Goal: Browse casually: Explore the website without a specific task or goal

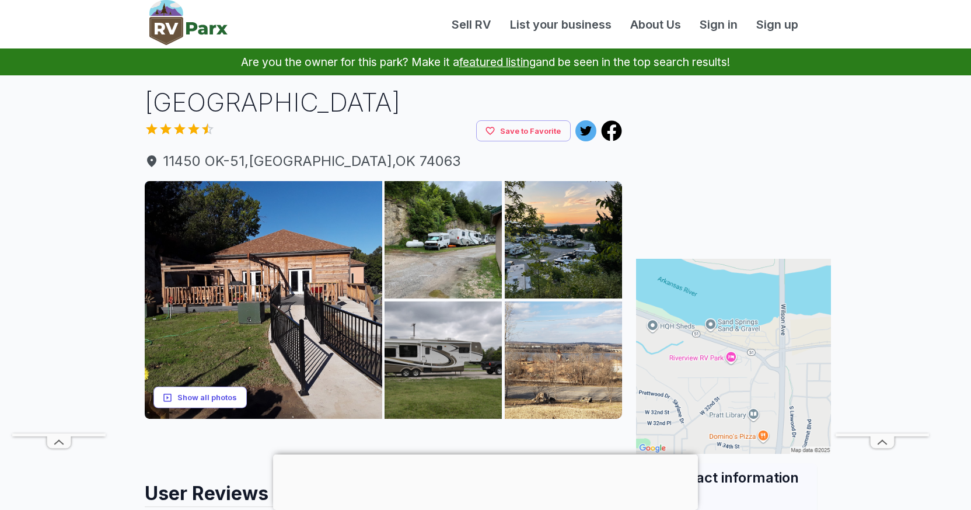
click at [207, 393] on button "Show all photos" at bounding box center [200, 397] width 93 height 22
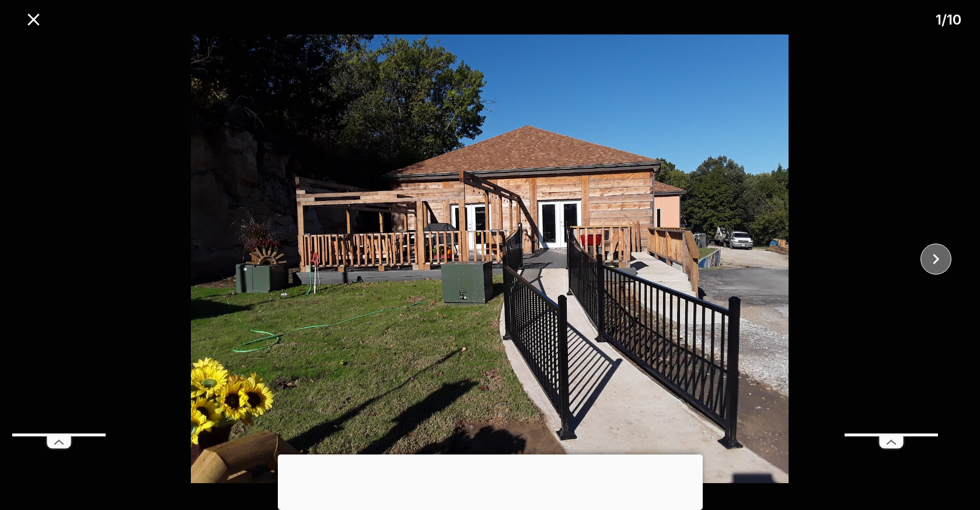
click at [943, 252] on icon "close" at bounding box center [936, 259] width 20 height 20
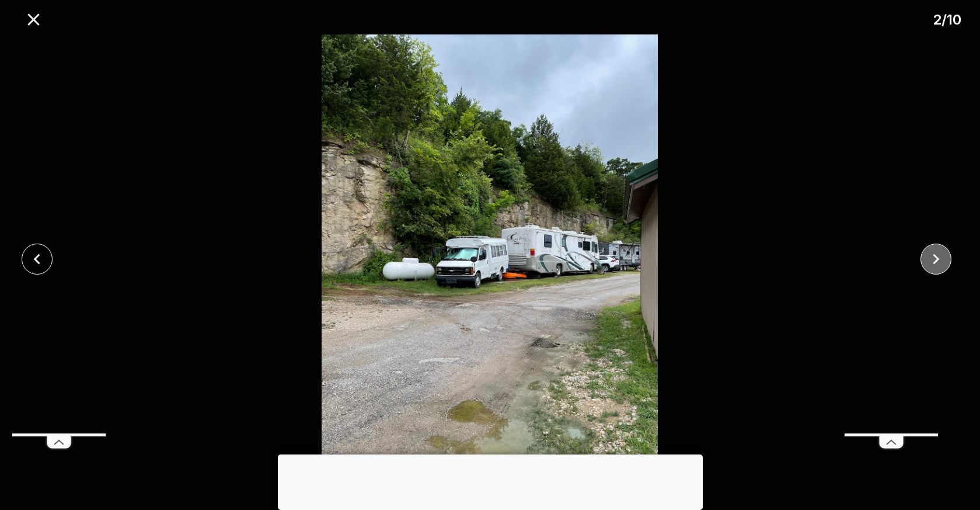
click at [943, 252] on icon "close" at bounding box center [936, 259] width 20 height 20
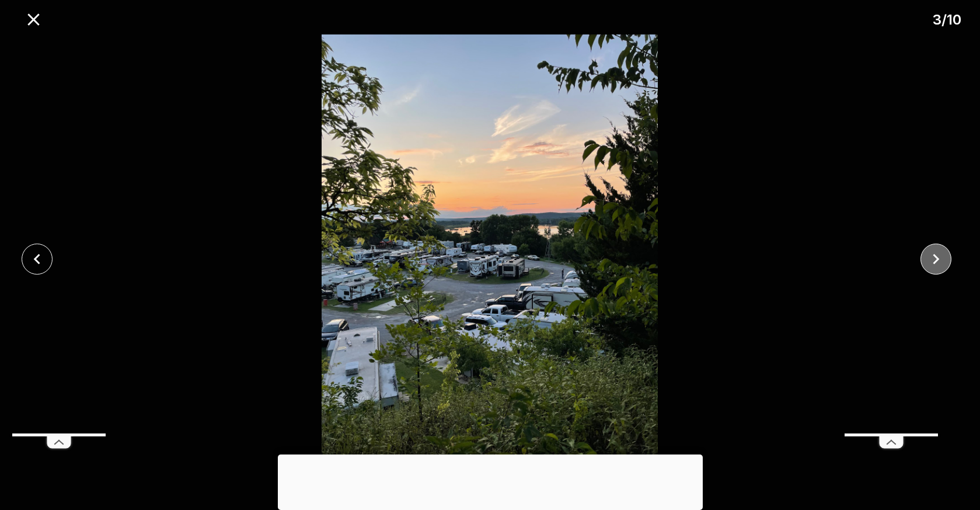
click at [943, 252] on icon "close" at bounding box center [936, 259] width 20 height 20
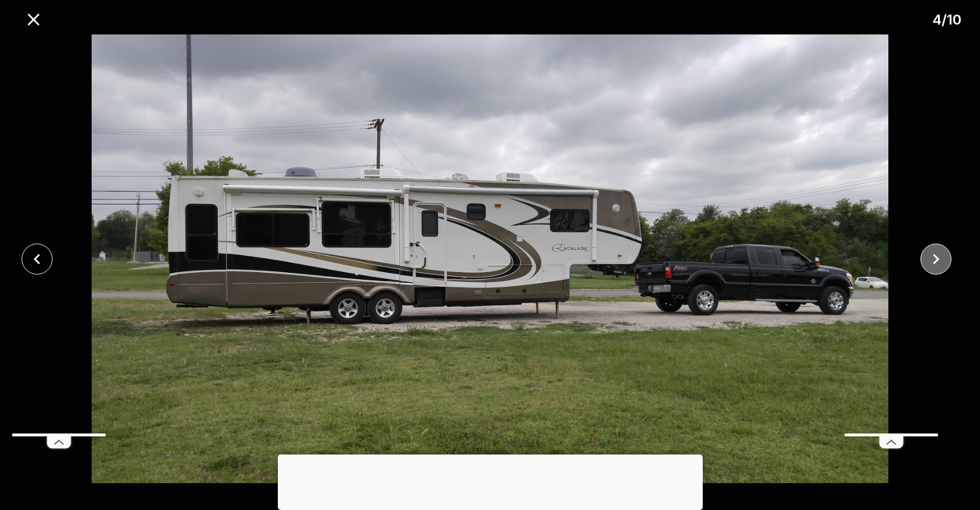
click at [946, 255] on button "close" at bounding box center [935, 258] width 31 height 31
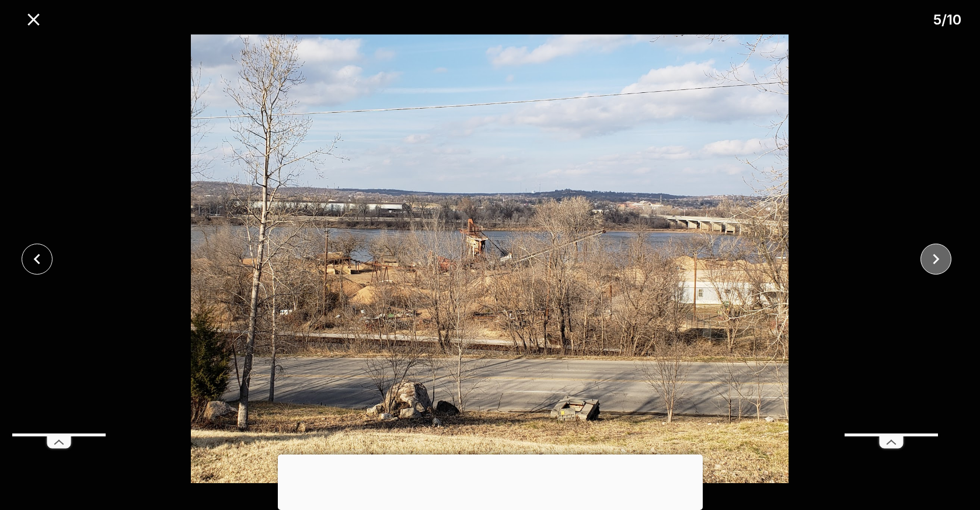
click at [947, 254] on button "close" at bounding box center [935, 258] width 31 height 31
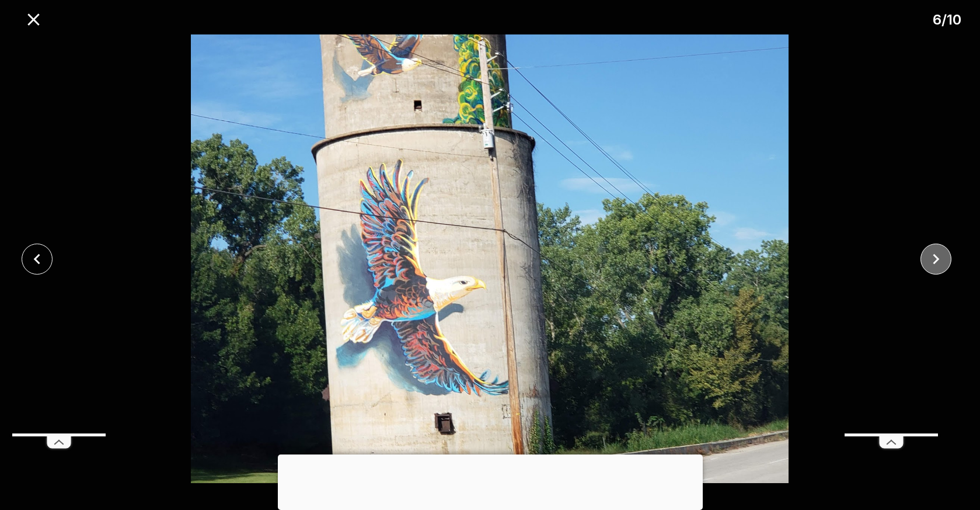
click at [944, 259] on icon "close" at bounding box center [936, 259] width 20 height 20
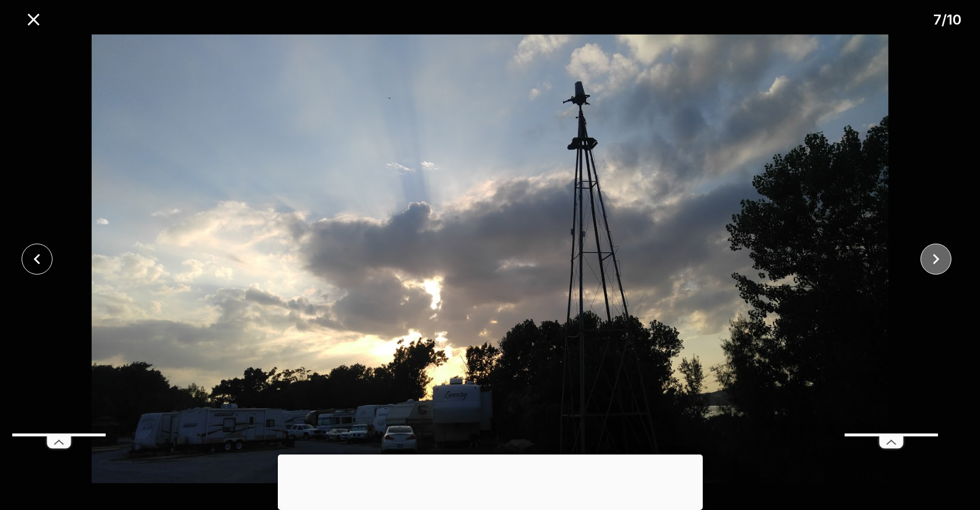
click at [944, 257] on icon "close" at bounding box center [936, 259] width 20 height 20
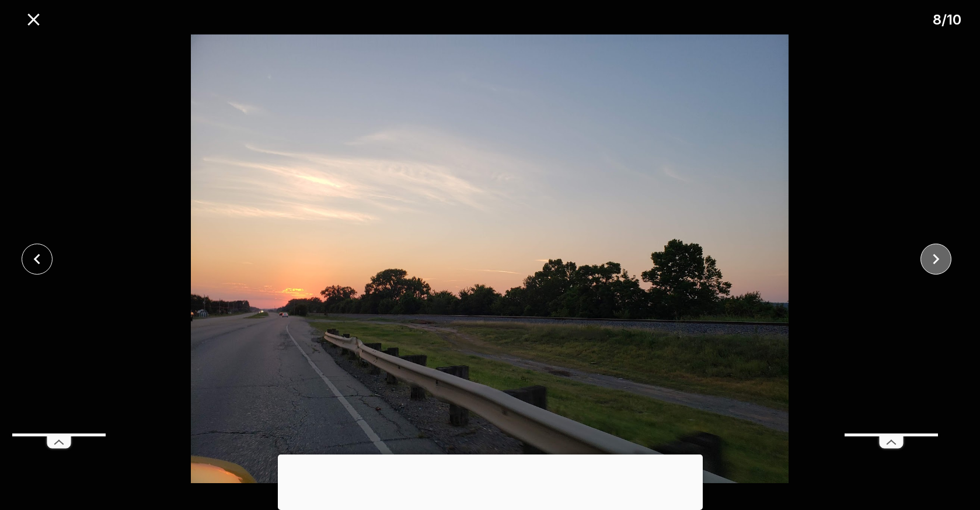
click at [944, 257] on icon "close" at bounding box center [936, 259] width 20 height 20
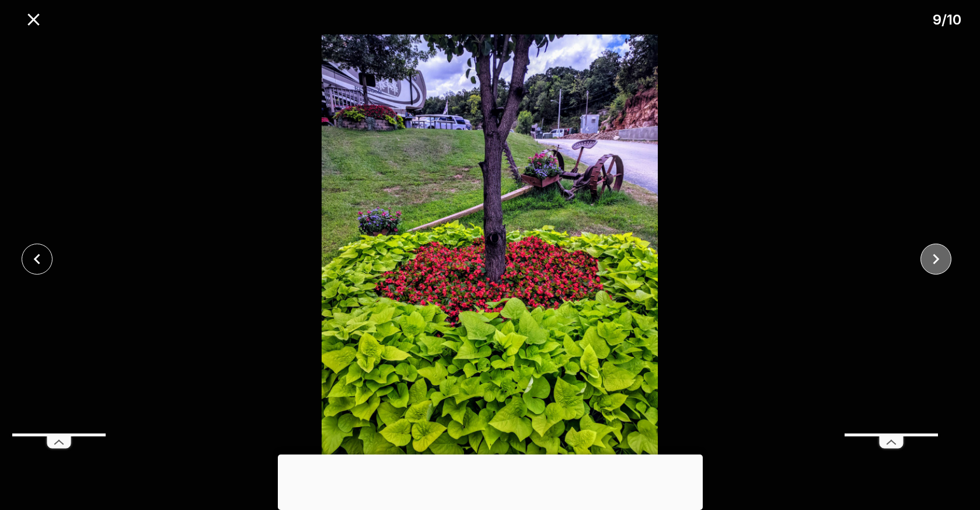
click at [944, 259] on icon "close" at bounding box center [936, 259] width 20 height 20
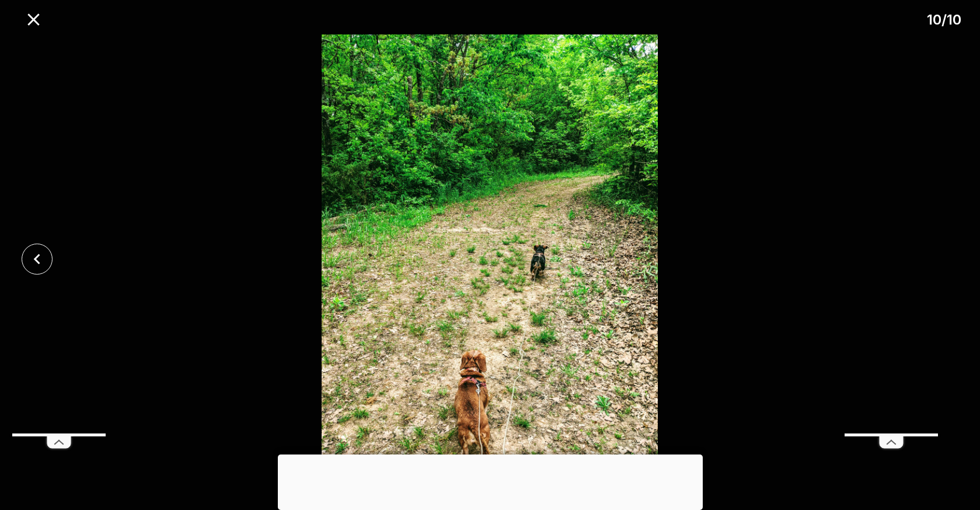
click at [944, 257] on div at bounding box center [490, 258] width 980 height 448
click at [26, 15] on icon "close" at bounding box center [33, 19] width 20 height 20
